Goal: Information Seeking & Learning: Learn about a topic

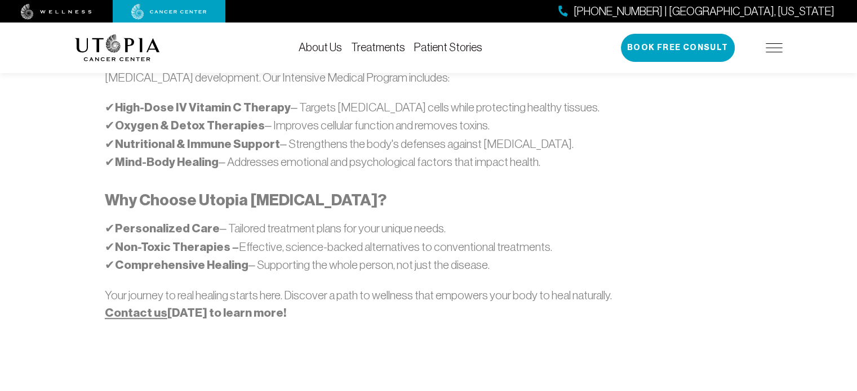
scroll to position [676, 0]
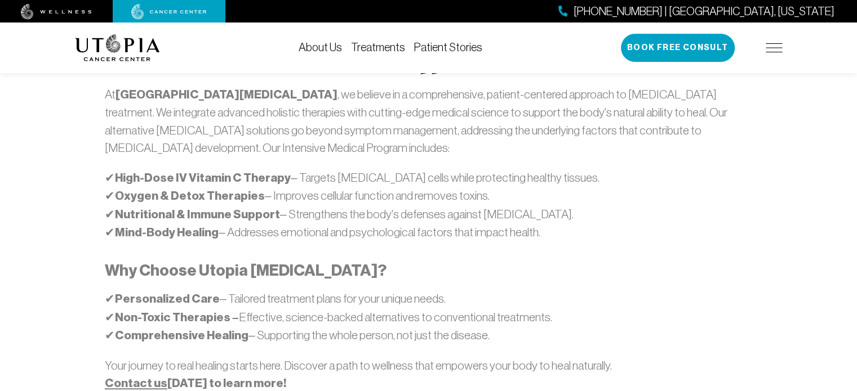
click at [375, 43] on link "Treatments" at bounding box center [378, 47] width 54 height 12
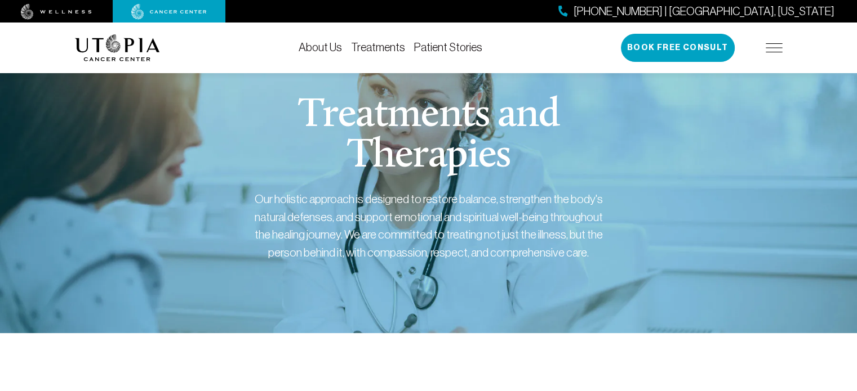
click at [442, 41] on link "Patient Stories" at bounding box center [448, 47] width 68 height 12
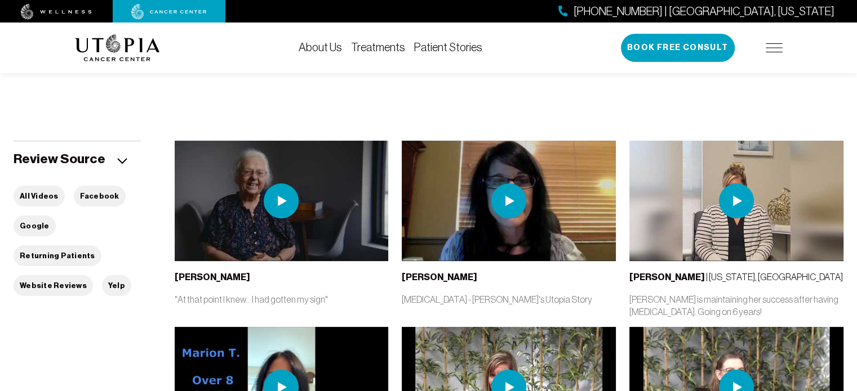
scroll to position [282, 0]
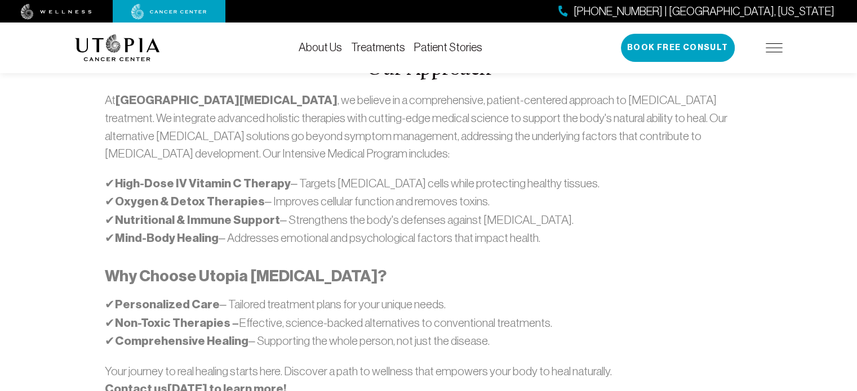
scroll to position [676, 0]
